Goal: Task Accomplishment & Management: Manage account settings

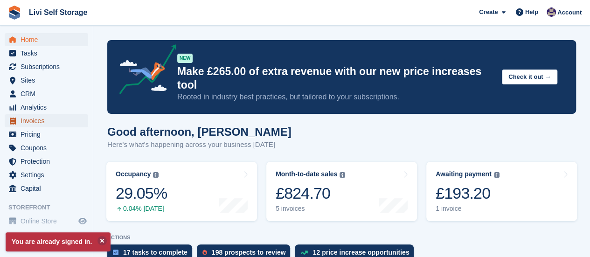
click at [34, 121] on span "Invoices" at bounding box center [49, 120] width 56 height 13
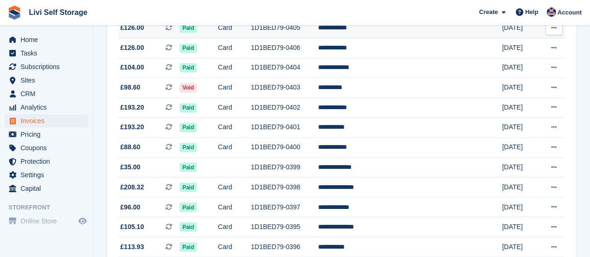
scroll to position [746, 0]
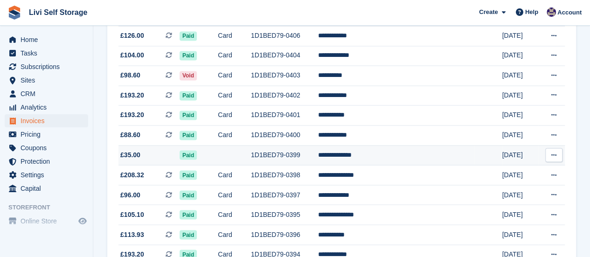
click at [558, 159] on button at bounding box center [553, 155] width 17 height 14
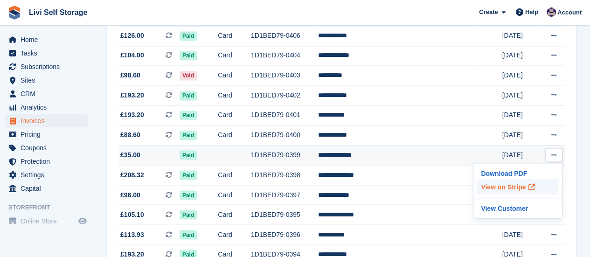
click at [513, 193] on p "View on Stripe" at bounding box center [517, 186] width 81 height 15
click at [304, 161] on td "1D1BED79-0399" at bounding box center [284, 155] width 67 height 20
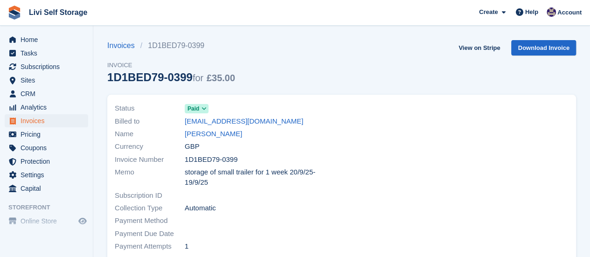
click at [200, 106] on span at bounding box center [203, 108] width 7 height 7
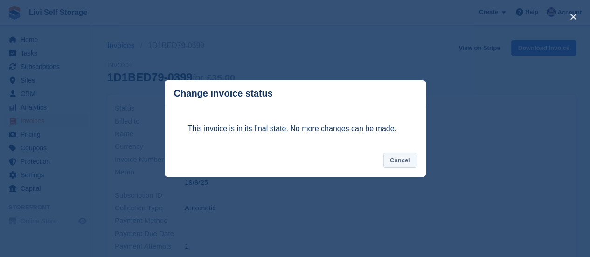
click at [408, 154] on button "Cancel" at bounding box center [399, 160] width 33 height 15
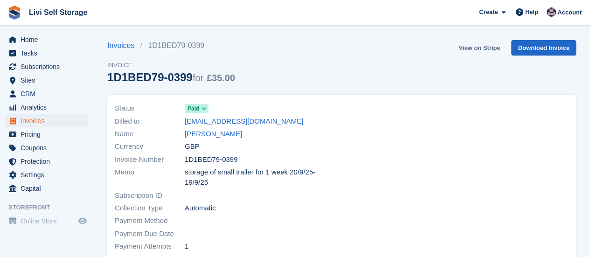
click at [472, 48] on link "View on Stripe" at bounding box center [479, 47] width 49 height 15
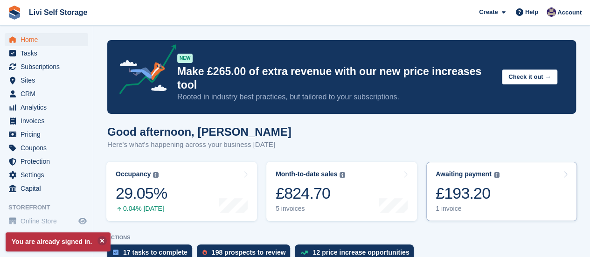
scroll to position [93, 0]
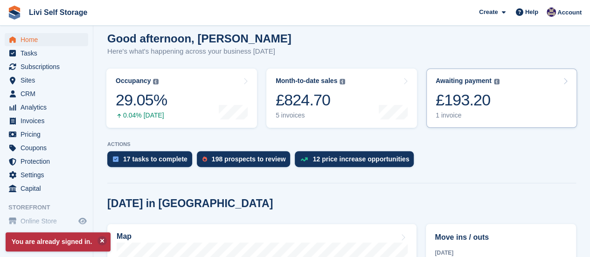
click at [449, 111] on div "1 invoice" at bounding box center [467, 115] width 64 height 8
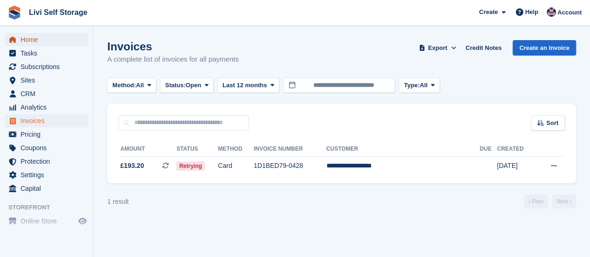
click at [33, 40] on span "Home" at bounding box center [49, 39] width 56 height 13
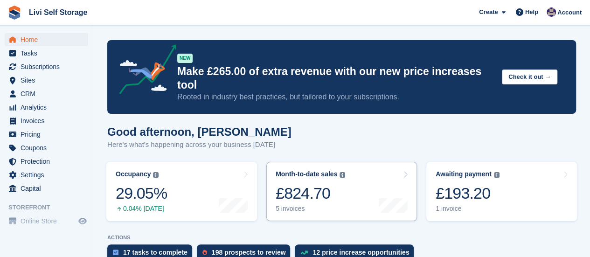
click at [292, 205] on div "5 invoices" at bounding box center [310, 209] width 69 height 8
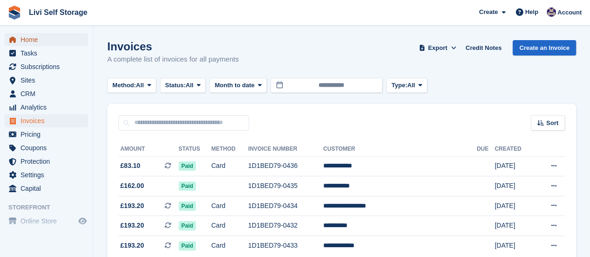
click at [34, 40] on span "Home" at bounding box center [49, 39] width 56 height 13
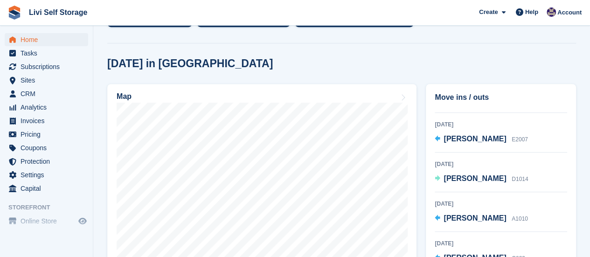
scroll to position [140, 0]
